Goal: Task Accomplishment & Management: Complete application form

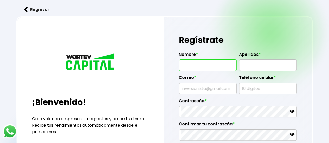
click at [219, 64] on input "text" at bounding box center [207, 65] width 53 height 11
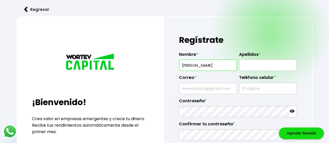
type input "[PERSON_NAME]"
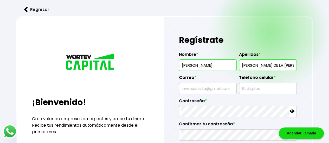
scroll to position [0, 1]
type input "[PERSON_NAME] DE LA [PERSON_NAME]"
type input "[EMAIL_ADDRESS][DOMAIN_NAME]"
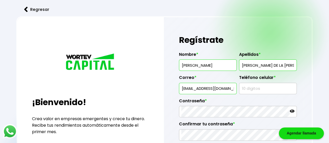
click at [265, 89] on input "text" at bounding box center [267, 88] width 53 height 11
type input "5532414979"
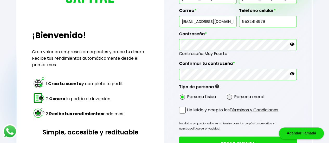
scroll to position [78, 0]
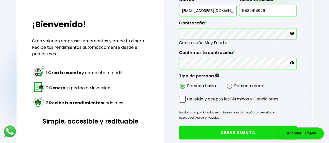
click at [183, 97] on span at bounding box center [182, 99] width 7 height 7
click at [188, 103] on input "He leído y acepto los Términos y Condiciones" at bounding box center [188, 103] width 0 height 0
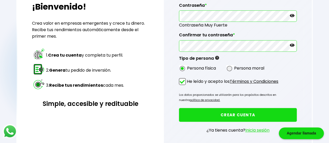
scroll to position [104, 0]
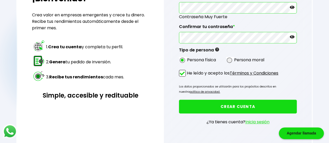
click at [227, 105] on button "CREAR CUENTA" at bounding box center [238, 107] width 118 height 14
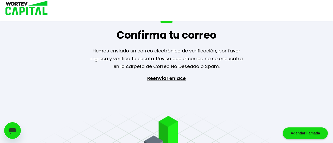
click at [159, 81] on p "Reenviar enlace" at bounding box center [167, 102] width 48 height 55
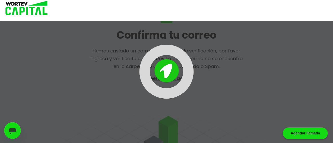
click at [159, 79] on img at bounding box center [166, 70] width 24 height 23
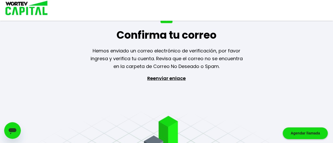
drag, startPoint x: 255, startPoint y: 2, endPoint x: 40, endPoint y: 24, distance: 216.8
click at [40, 24] on div "Confirma tu correo Hemos enviado un correo electrónico de verificación, por fav…" at bounding box center [166, 71] width 333 height 143
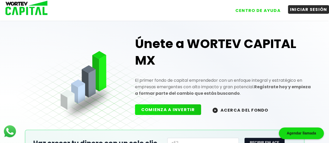
click at [309, 8] on button "INICIAR SESIÓN" at bounding box center [308, 9] width 41 height 9
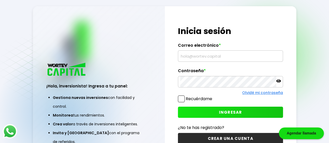
click at [217, 58] on input "text" at bounding box center [230, 56] width 100 height 11
type input "[EMAIL_ADDRESS][DOMAIN_NAME]"
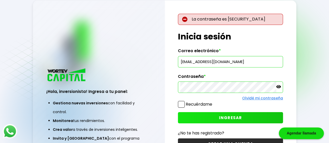
click at [279, 88] on icon at bounding box center [278, 87] width 5 height 5
click at [183, 106] on span at bounding box center [181, 104] width 7 height 7
click at [213, 102] on input "Recuérdame" at bounding box center [213, 102] width 0 height 0
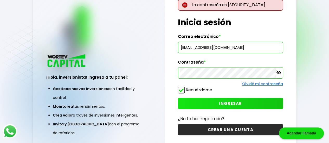
scroll to position [26, 0]
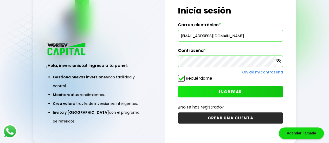
click at [237, 91] on span "INGRESAR" at bounding box center [230, 91] width 23 height 5
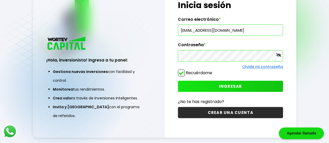
click at [278, 56] on icon at bounding box center [278, 55] width 5 height 5
click at [228, 87] on span "INGRESAR" at bounding box center [230, 86] width 23 height 5
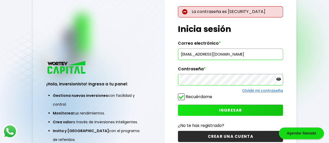
scroll to position [0, 0]
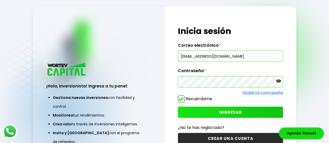
click at [278, 80] on icon at bounding box center [278, 81] width 5 height 3
click at [230, 114] on span "INGRESAR" at bounding box center [230, 112] width 23 height 5
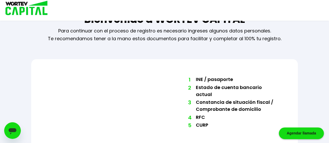
scroll to position [41, 0]
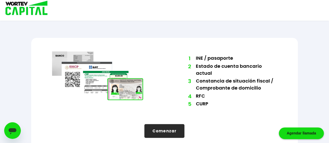
click at [164, 124] on button "Comenzar" at bounding box center [164, 131] width 40 height 14
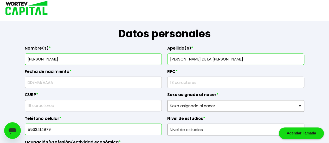
scroll to position [104, 0]
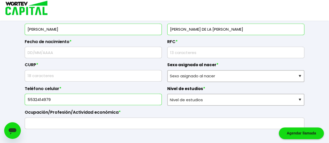
click at [65, 53] on input "text" at bounding box center [93, 52] width 132 height 11
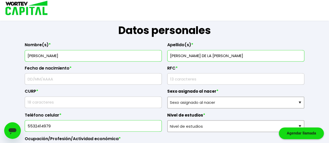
scroll to position [78, 0]
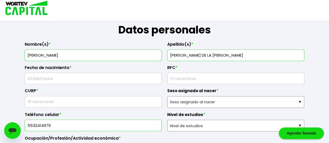
click at [56, 77] on input "text" at bounding box center [93, 78] width 132 height 11
type input "[DATE]"
click at [199, 76] on input "rfc" at bounding box center [236, 78] width 132 height 11
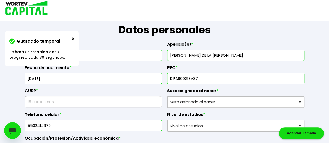
type input "DIFA800218V37"
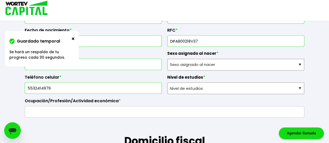
scroll to position [104, 0]
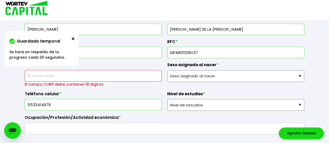
click at [71, 39] on div "Guardado temporal" at bounding box center [40, 43] width 62 height 12
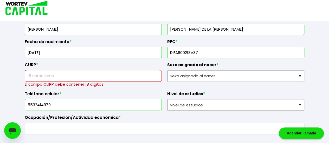
click at [72, 76] on input "text" at bounding box center [93, 75] width 132 height 11
paste input "DIFA800218HDFZRL02"
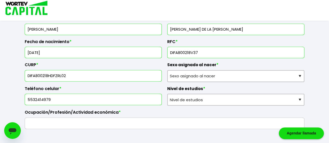
type input "DIFA800218HDFZRL02"
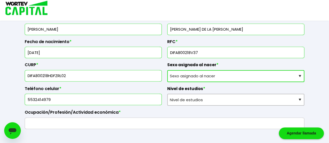
click at [200, 76] on select "Sexo asignado al nacer Hombre Mujer Prefiero no contestar" at bounding box center [235, 76] width 137 height 12
select select "Hombre"
click at [167, 70] on select "Sexo asignado al nacer Hombre Mujer Prefiero no contestar" at bounding box center [235, 76] width 137 height 12
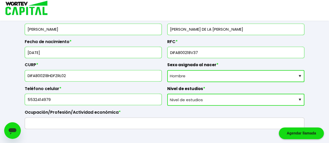
click at [192, 99] on select "Nivel de estudios Primaria Secundaria Bachillerato Licenciatura Posgrado" at bounding box center [235, 100] width 137 height 12
select select "Licenciatura"
click at [167, 94] on select "Nivel de estudios Primaria Secundaria Bachillerato Licenciatura Posgrado" at bounding box center [235, 100] width 137 height 12
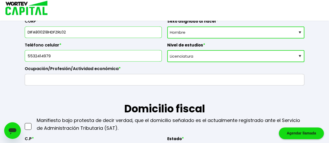
scroll to position [156, 0]
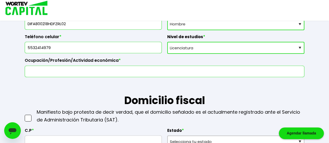
click at [56, 72] on input "text" at bounding box center [164, 71] width 275 height 11
type input "E"
type input "Ingeniero en Si"
drag, startPoint x: 56, startPoint y: 72, endPoint x: 333, endPoint y: 80, distance: 276.6
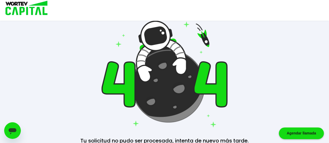
scroll to position [76, 0]
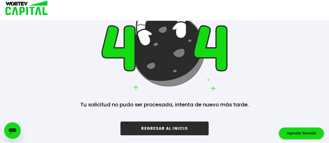
click at [163, 131] on button "REGRESAR AL INICIO" at bounding box center [164, 129] width 88 height 14
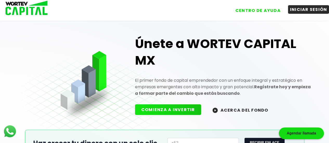
click at [306, 11] on button "INICIAR SESIÓN" at bounding box center [308, 9] width 41 height 9
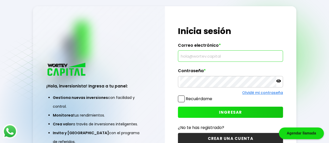
click at [203, 57] on input "text" at bounding box center [230, 56] width 100 height 11
click at [215, 58] on input "text" at bounding box center [230, 56] width 100 height 11
click at [274, 60] on input "text" at bounding box center [230, 56] width 100 height 11
click at [0, 143] on com-1password-button at bounding box center [0, 143] width 0 height 0
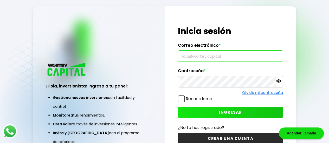
type input "[EMAIL_ADDRESS][DOMAIN_NAME]"
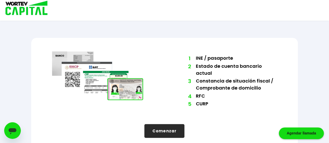
click at [169, 126] on button "Comenzar" at bounding box center [164, 131] width 40 height 14
select select "Hombre"
select select "Licenciatura"
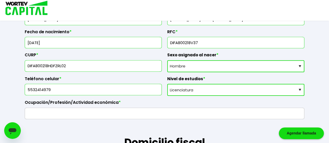
scroll to position [166, 0]
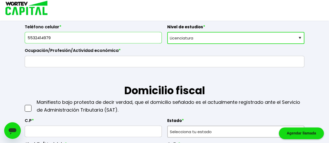
click at [51, 63] on input "text" at bounding box center [164, 61] width 275 height 11
type input "i"
type input "Ingeniero en Sistemas"
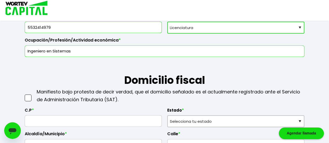
scroll to position [192, 0]
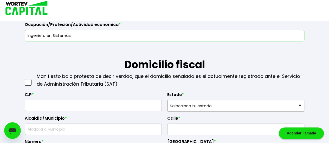
click at [28, 84] on span at bounding box center [28, 82] width 7 height 7
click at [34, 80] on input "checkbox" at bounding box center [34, 80] width 0 height 0
click at [45, 105] on input "text" at bounding box center [93, 105] width 132 height 11
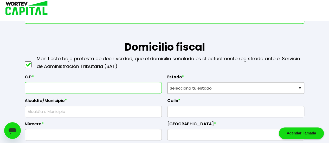
scroll to position [218, 0]
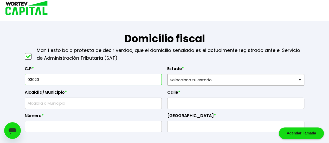
type input "03020"
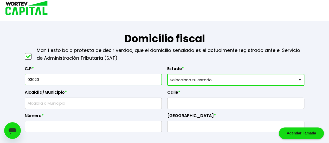
select select "DF"
type input "[PERSON_NAME]"
type input "Narvarte Poniente"
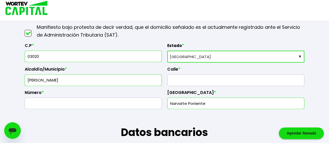
scroll to position [270, 0]
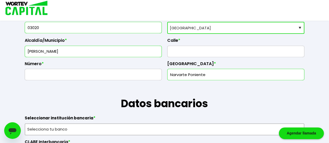
click at [198, 48] on input "text" at bounding box center [236, 51] width 132 height 11
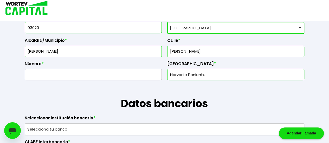
type input "[PERSON_NAME]"
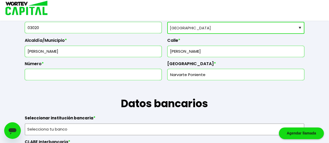
type input "0"
click at [50, 74] on input "1021" at bounding box center [93, 74] width 132 height 11
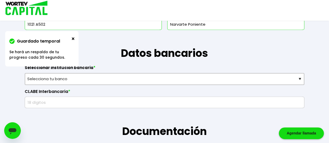
scroll to position [322, 0]
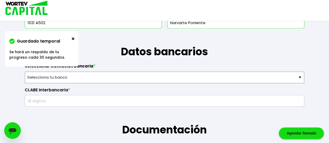
type input "1021 A502"
click at [71, 38] on div "Guardado temporal" at bounding box center [40, 43] width 62 height 12
click at [73, 39] on img at bounding box center [73, 38] width 3 height 3
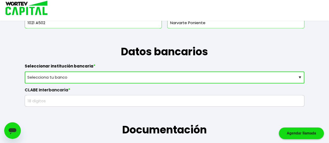
click at [86, 76] on select "Selecciona tu banco ABC Capital Actinver Afirme Albo ASP Banamex Banbajio Banco…" at bounding box center [165, 78] width 280 height 12
select select "BBVA Bancomer"
click at [25, 72] on select "Selecciona tu banco ABC Capital Actinver Afirme Albo ASP Banamex Banbajio Banco…" at bounding box center [165, 78] width 280 height 12
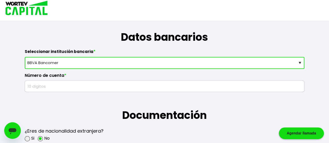
scroll to position [348, 0]
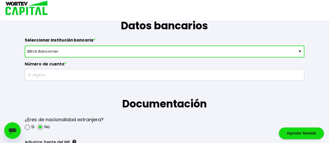
click at [44, 76] on input "text" at bounding box center [164, 74] width 275 height 11
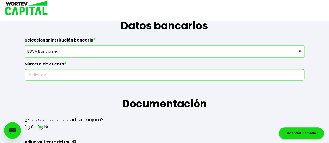
paste input "0135543053"
type input "0135543053"
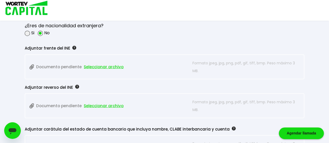
scroll to position [416, 0]
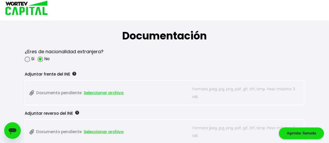
click at [96, 91] on span "Seleccionar archivo" at bounding box center [104, 93] width 40 height 8
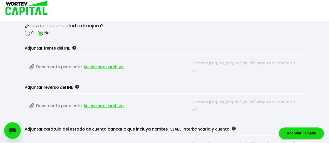
click at [115, 66] on span "Seleccionar archivo" at bounding box center [104, 67] width 40 height 8
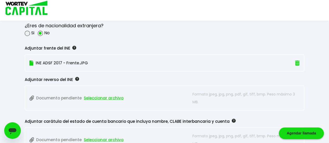
click at [114, 96] on span "Seleccionar archivo" at bounding box center [104, 98] width 40 height 8
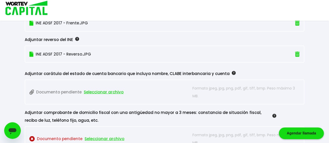
scroll to position [468, 0]
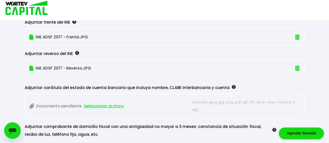
click at [98, 105] on span "Seleccionar archivo" at bounding box center [104, 106] width 40 height 8
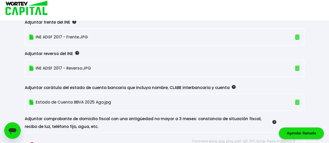
click at [232, 85] on img at bounding box center [234, 87] width 4 height 4
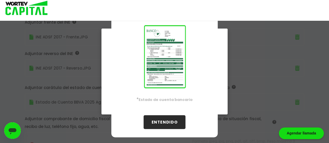
click at [168, 125] on button "ENTENDIDO" at bounding box center [165, 122] width 42 height 14
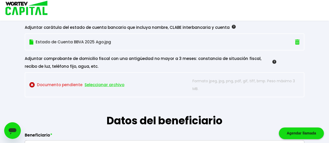
scroll to position [520, 0]
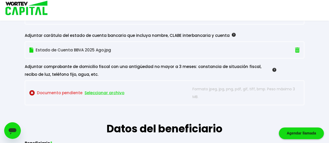
click at [96, 92] on span "Seleccionar archivo" at bounding box center [105, 93] width 40 height 8
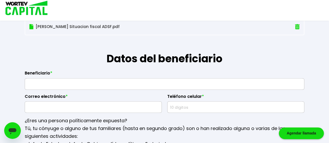
scroll to position [598, 0]
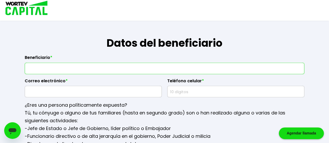
click at [79, 68] on input "text" at bounding box center [164, 68] width 275 height 11
type input "[PERSON_NAME] de la [PERSON_NAME]"
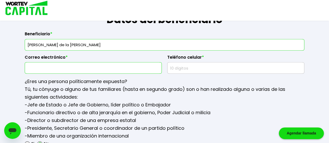
scroll to position [650, 0]
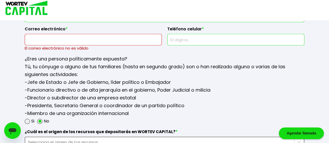
click at [188, 41] on input "text" at bounding box center [236, 39] width 132 height 11
type input "5"
click at [88, 40] on input "text" at bounding box center [93, 39] width 132 height 11
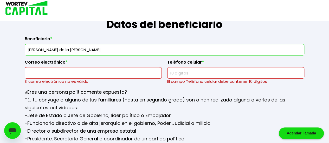
scroll to position [598, 0]
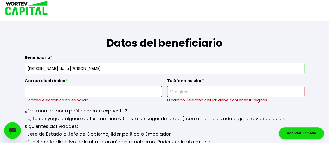
click at [88, 87] on input "text" at bounding box center [93, 91] width 132 height 11
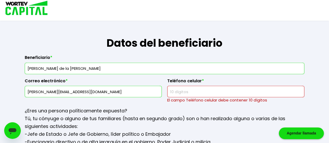
type input "[PERSON_NAME][EMAIL_ADDRESS][DOMAIN_NAME]"
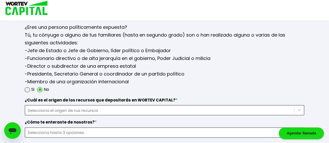
scroll to position [702, 0]
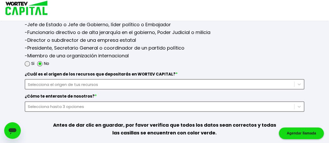
type input "5561222140"
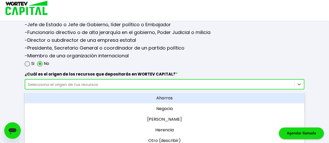
click at [108, 82] on div "Selecciona el origen de tus recursos" at bounding box center [160, 85] width 264 height 6
click at [150, 99] on div "Ahorros" at bounding box center [165, 98] width 280 height 11
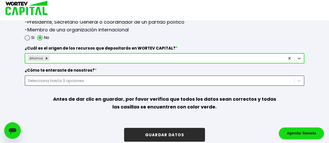
scroll to position [733, 0]
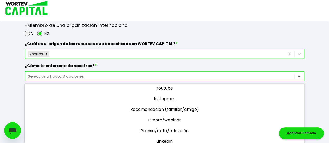
scroll to position [3, 0]
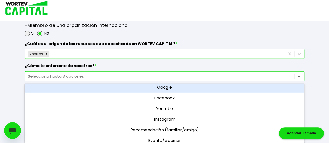
click at [172, 88] on div "Google" at bounding box center [165, 87] width 280 height 11
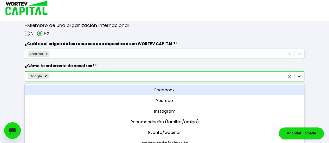
click at [297, 74] on icon at bounding box center [298, 76] width 5 height 5
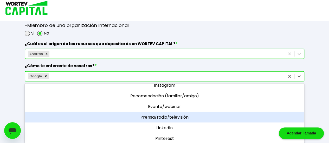
scroll to position [44, 0]
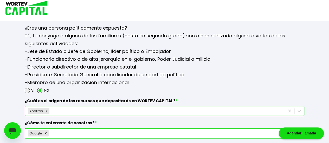
scroll to position [733, 0]
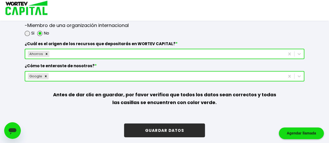
click at [164, 126] on button "GUARDAR DATOS" at bounding box center [164, 131] width 81 height 14
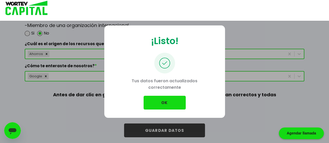
click at [167, 105] on button "OK" at bounding box center [165, 103] width 42 height 14
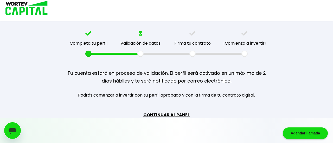
click at [164, 115] on link "CONTINUAR AL PANEL" at bounding box center [166, 115] width 46 height 7
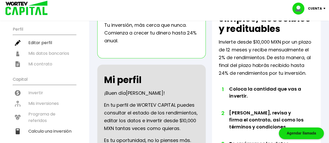
scroll to position [26, 0]
